Goal: Check status

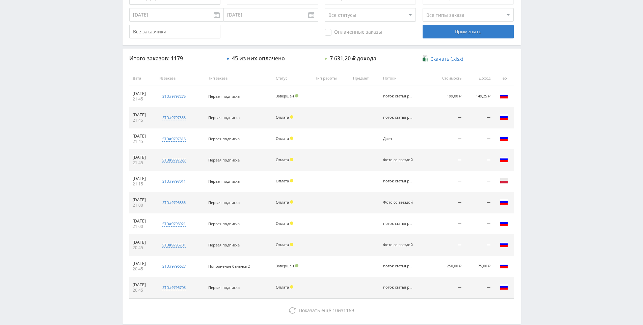
drag, startPoint x: 550, startPoint y: 182, endPoint x: 489, endPoint y: 224, distance: 74.1
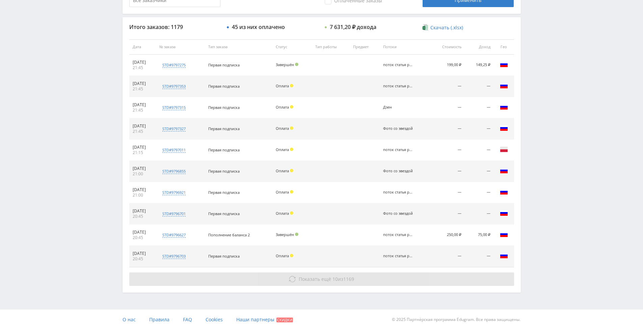
click at [339, 281] on span "Показать ещё 10 из 1169" at bounding box center [326, 279] width 55 height 6
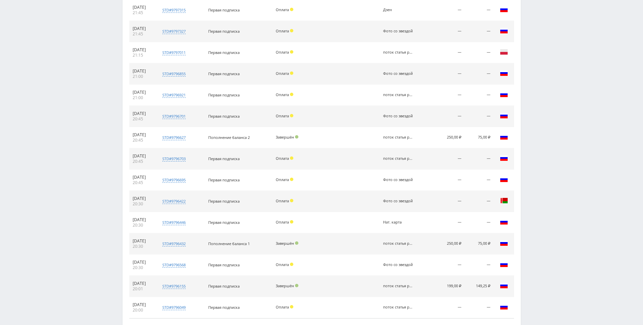
drag, startPoint x: 586, startPoint y: 138, endPoint x: 478, endPoint y: 204, distance: 126.9
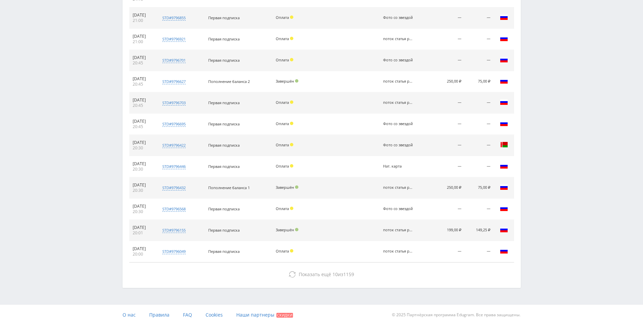
click at [396, 267] on div "Итого заказов: 1179 45 из них оплачено 7 631,20 ₽ дохода Скачать (.xlsx) Дата №…" at bounding box center [321, 76] width 398 height 424
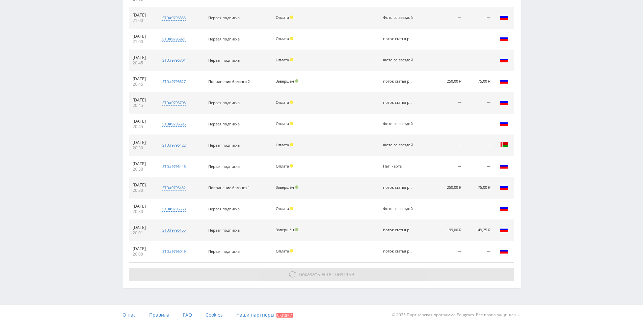
click at [395, 271] on button "Показать ещё 10 из 1159" at bounding box center [321, 274] width 385 height 13
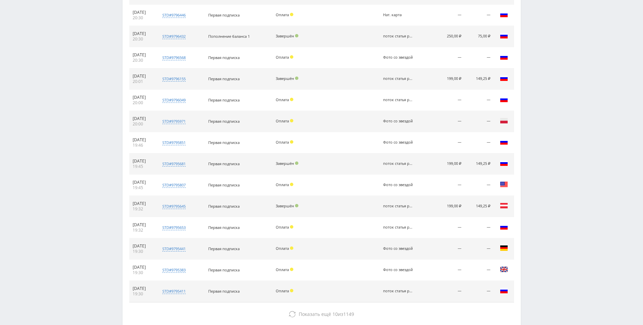
drag, startPoint x: 519, startPoint y: 201, endPoint x: 523, endPoint y: 248, distance: 47.4
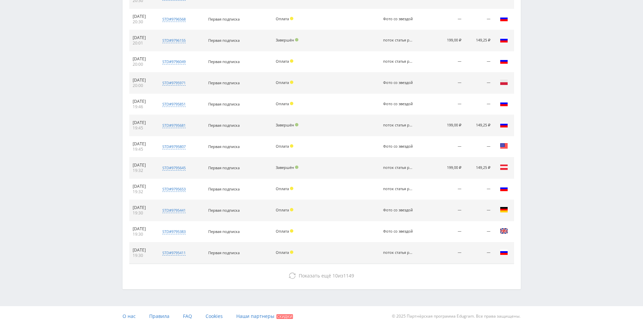
scroll to position [413, 0]
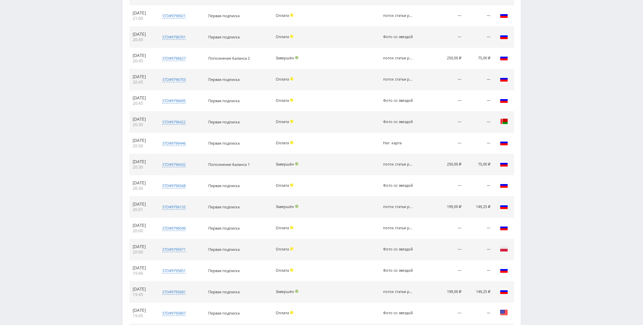
drag, startPoint x: 520, startPoint y: 242, endPoint x: 500, endPoint y: 124, distance: 118.7
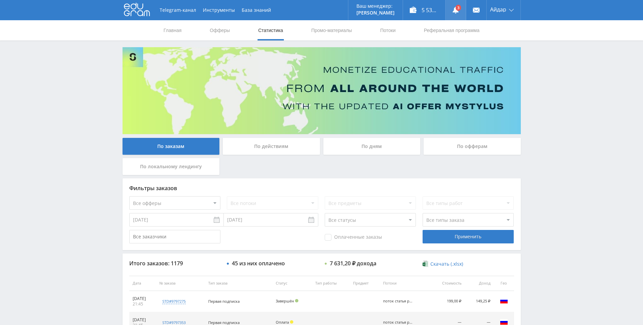
click at [452, 4] on link at bounding box center [455, 10] width 20 height 20
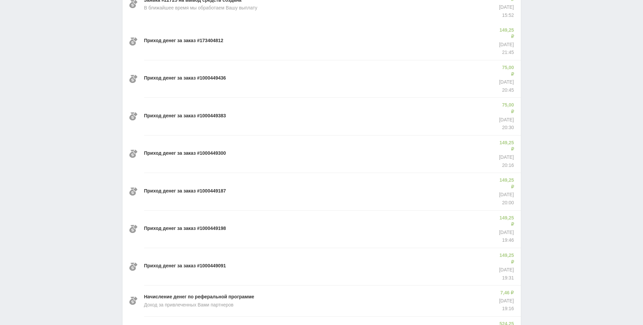
drag, startPoint x: 536, startPoint y: 66, endPoint x: 547, endPoint y: 112, distance: 46.7
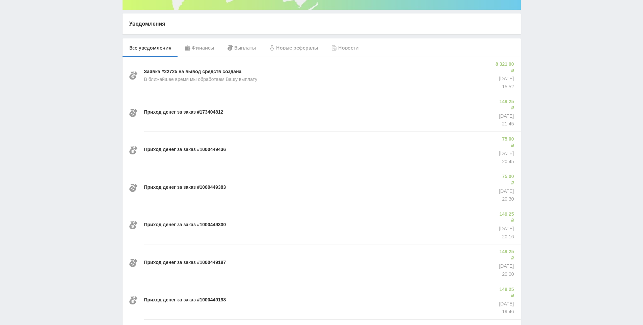
scroll to position [107, 0]
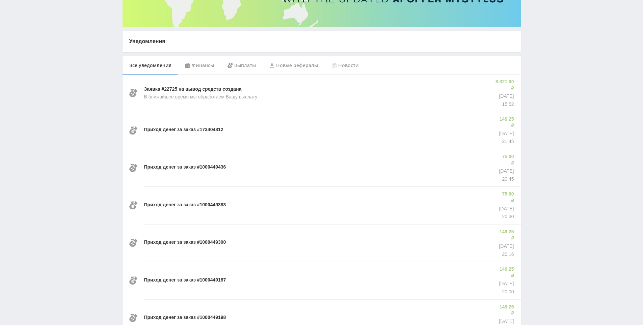
drag, startPoint x: 547, startPoint y: 112, endPoint x: 547, endPoint y: 118, distance: 5.7
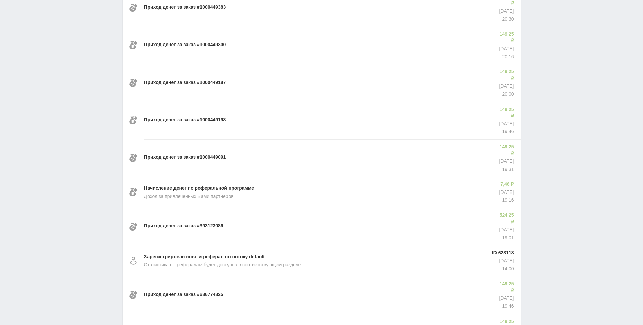
drag, startPoint x: 557, startPoint y: 117, endPoint x: 558, endPoint y: 133, distance: 16.2
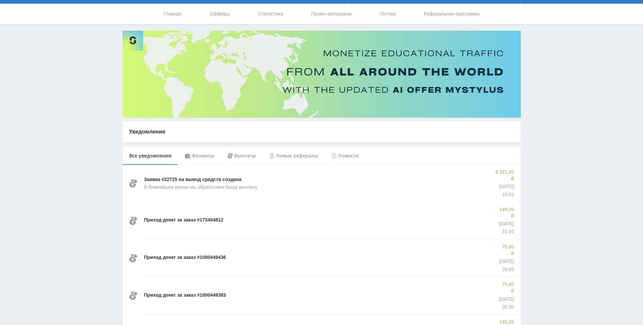
scroll to position [0, 0]
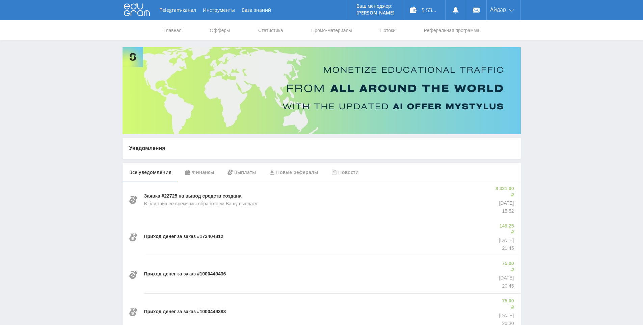
drag, startPoint x: 524, startPoint y: 165, endPoint x: 529, endPoint y: 139, distance: 26.8
click at [260, 29] on link "Статистика" at bounding box center [270, 30] width 26 height 20
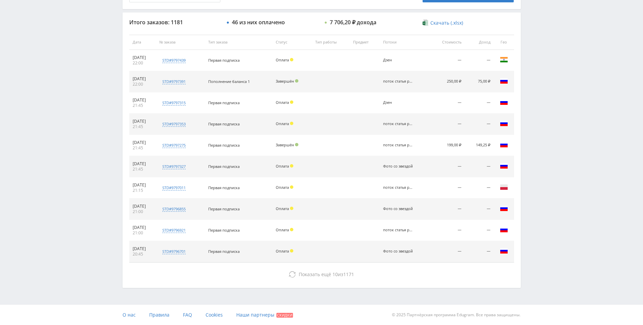
drag, startPoint x: 314, startPoint y: 167, endPoint x: 324, endPoint y: 208, distance: 42.3
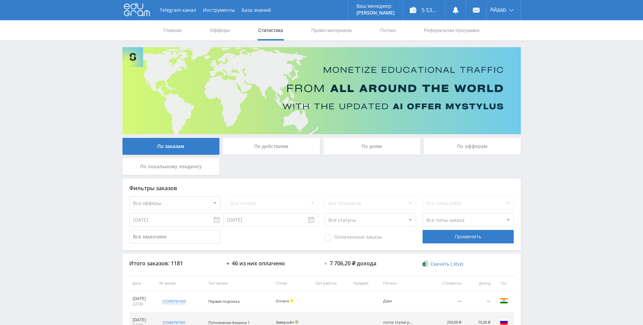
drag, startPoint x: 332, startPoint y: 201, endPoint x: 320, endPoint y: 128, distance: 74.2
